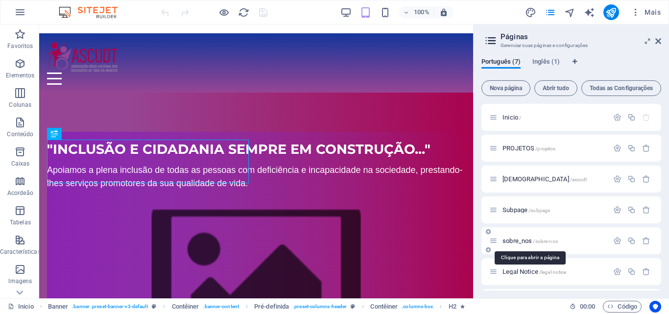
click at [513, 242] on span "sobre_nos /sobre-nos" at bounding box center [530, 240] width 55 height 7
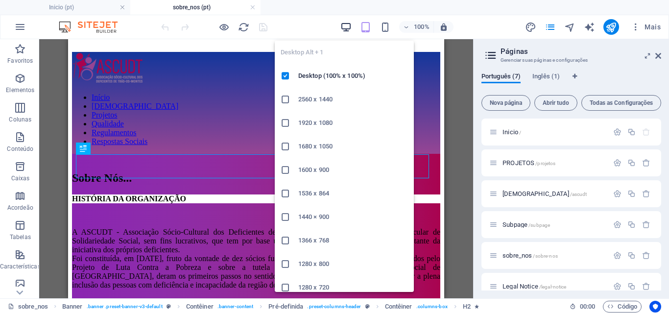
click at [344, 24] on icon "button" at bounding box center [345, 27] width 11 height 11
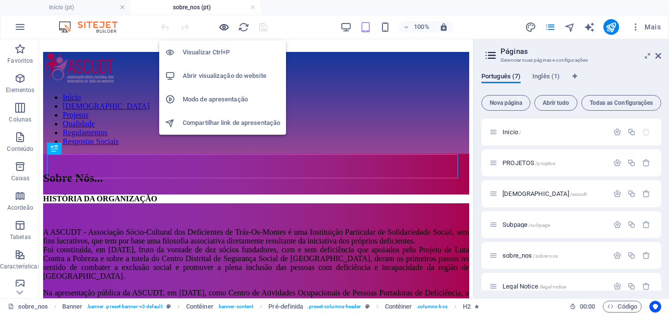
click at [224, 25] on icon "button" at bounding box center [223, 27] width 11 height 11
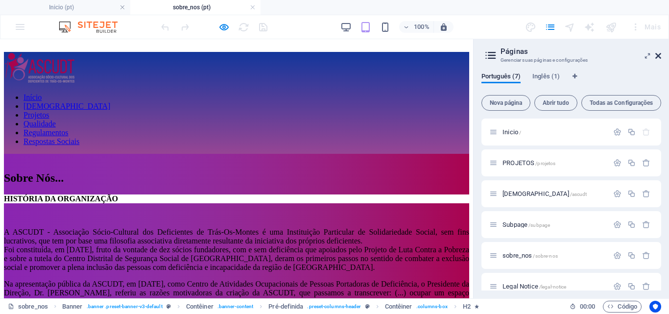
click at [657, 57] on icon at bounding box center [658, 56] width 6 height 8
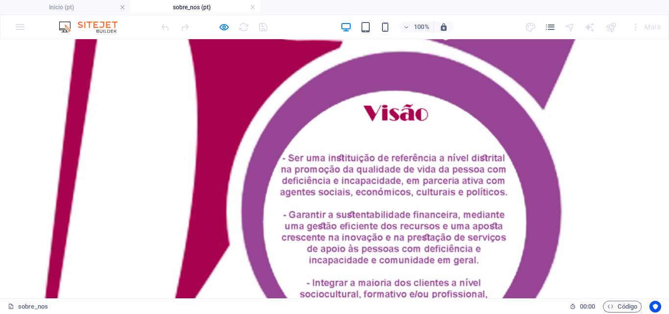
scroll to position [1117, 0]
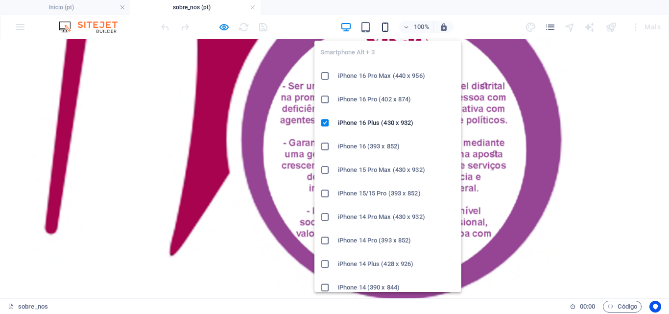
click at [387, 26] on icon "button" at bounding box center [385, 27] width 11 height 11
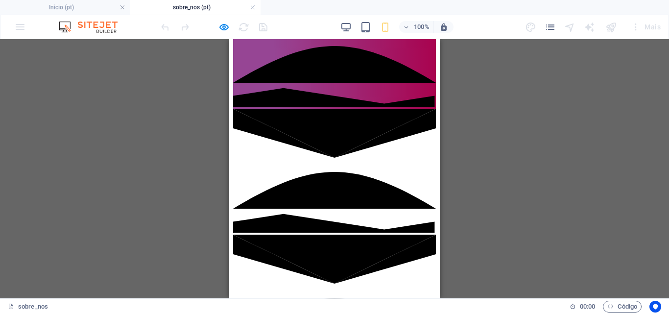
scroll to position [1448, 0]
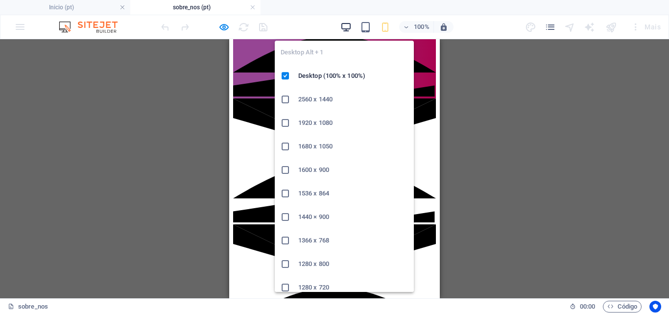
click at [347, 27] on icon "button" at bounding box center [345, 27] width 11 height 11
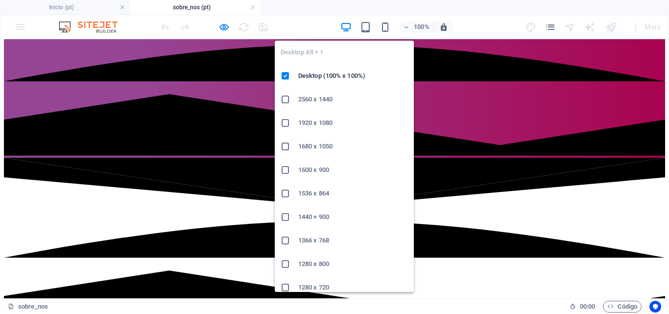
scroll to position [1459, 0]
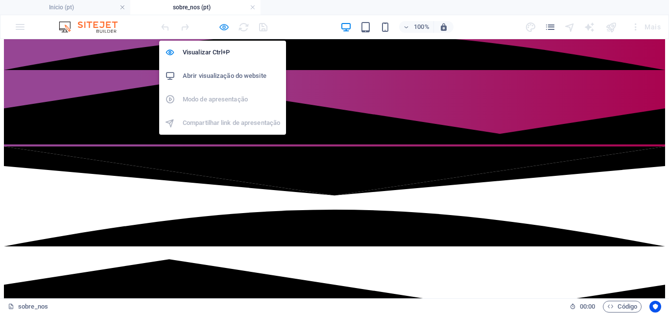
click at [225, 25] on icon "button" at bounding box center [223, 27] width 11 height 11
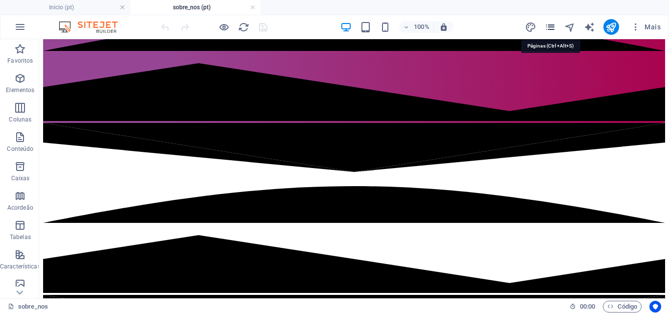
click at [554, 25] on icon "pages" at bounding box center [550, 27] width 11 height 11
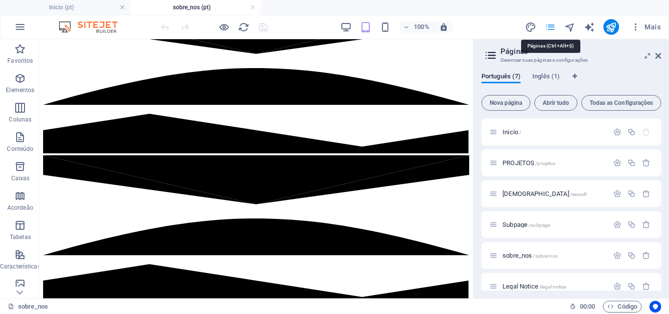
scroll to position [1424, 0]
